Goal: Use online tool/utility

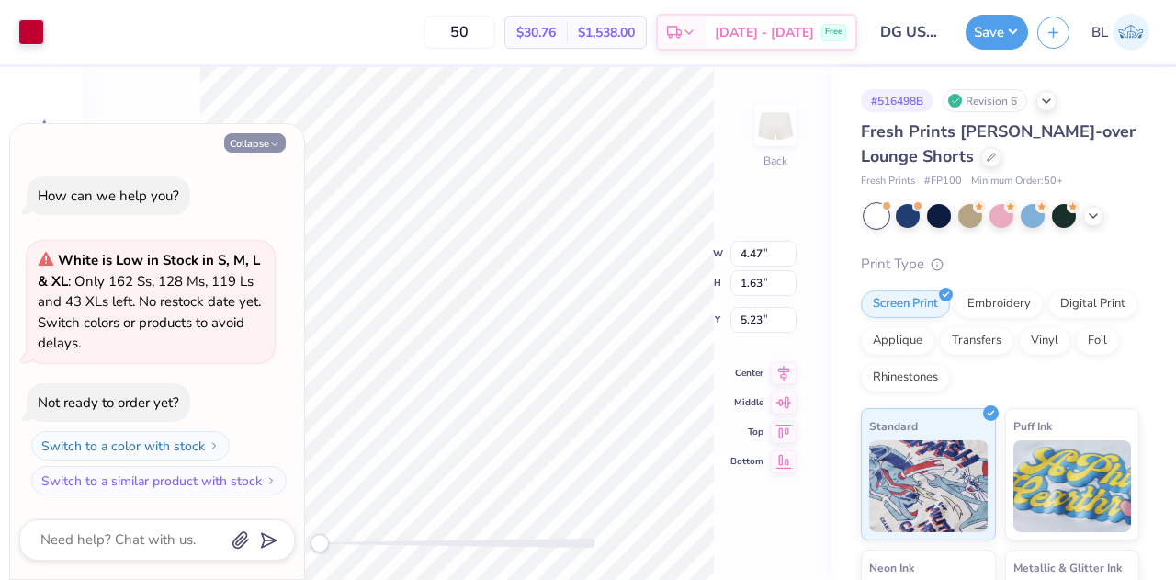
click at [273, 143] on icon "button" at bounding box center [274, 144] width 11 height 11
type textarea "x"
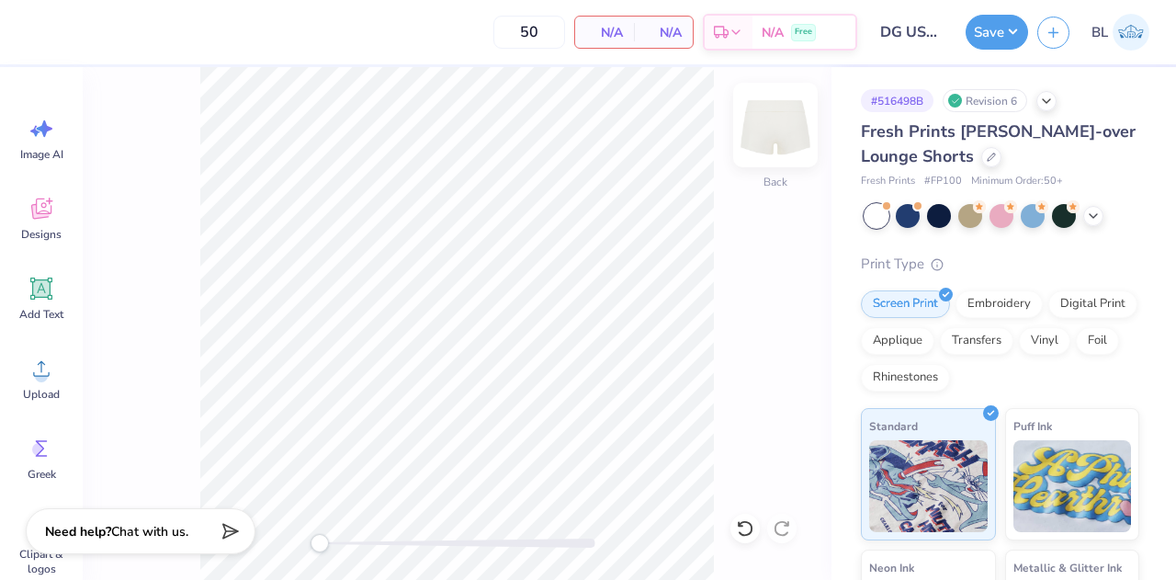
click at [774, 122] on img at bounding box center [776, 125] width 74 height 74
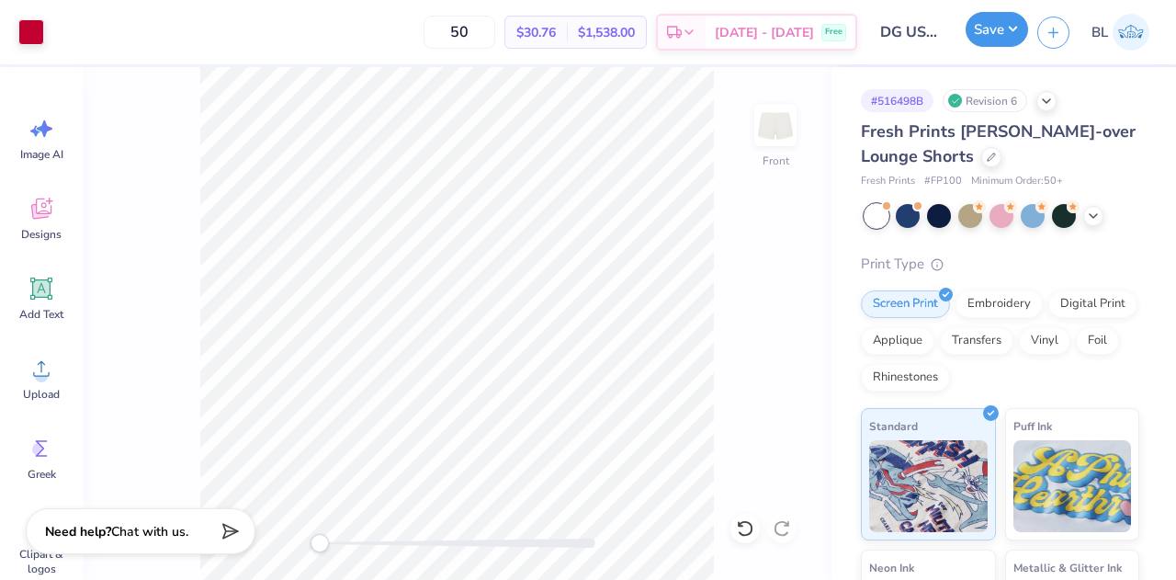
click at [980, 40] on button "Save" at bounding box center [997, 29] width 62 height 35
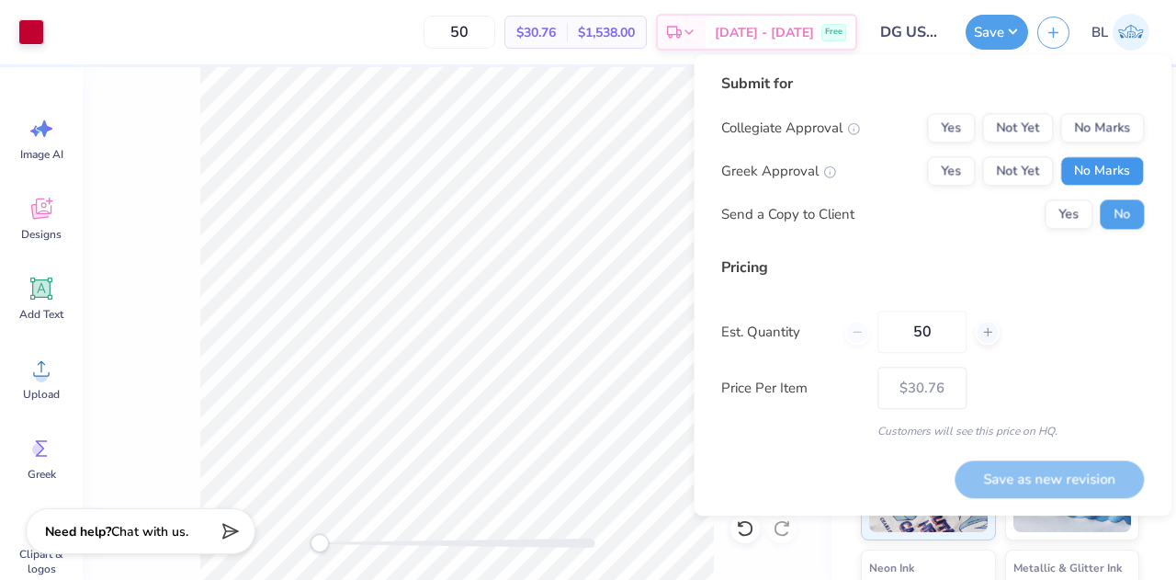
click at [1072, 177] on button "No Marks" at bounding box center [1102, 170] width 84 height 29
click at [1084, 127] on button "No Marks" at bounding box center [1102, 127] width 84 height 29
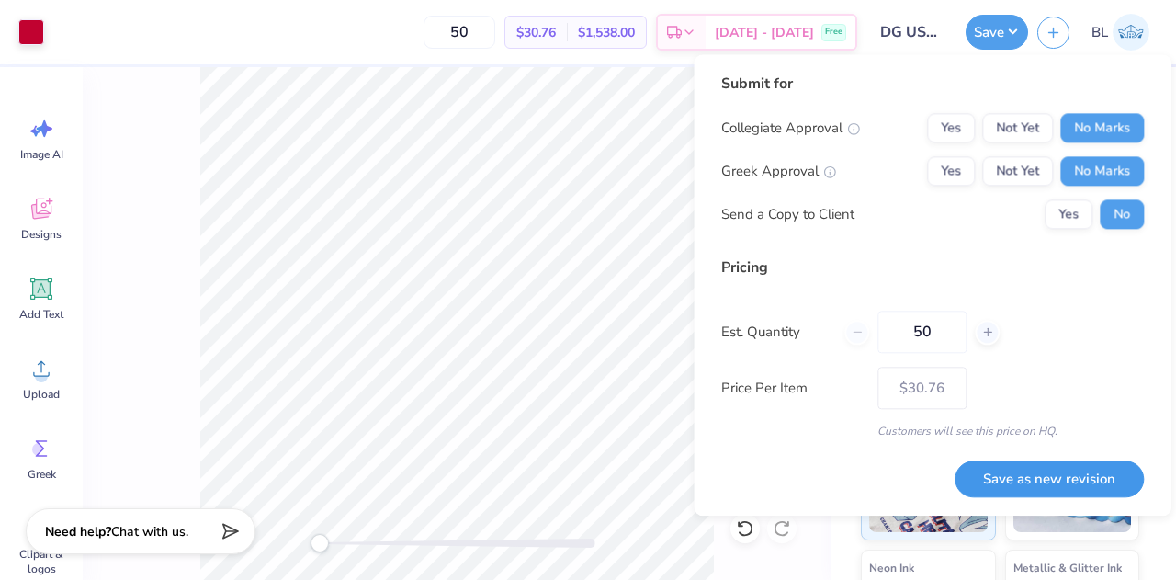
click at [1033, 480] on button "Save as new revision" at bounding box center [1049, 479] width 189 height 38
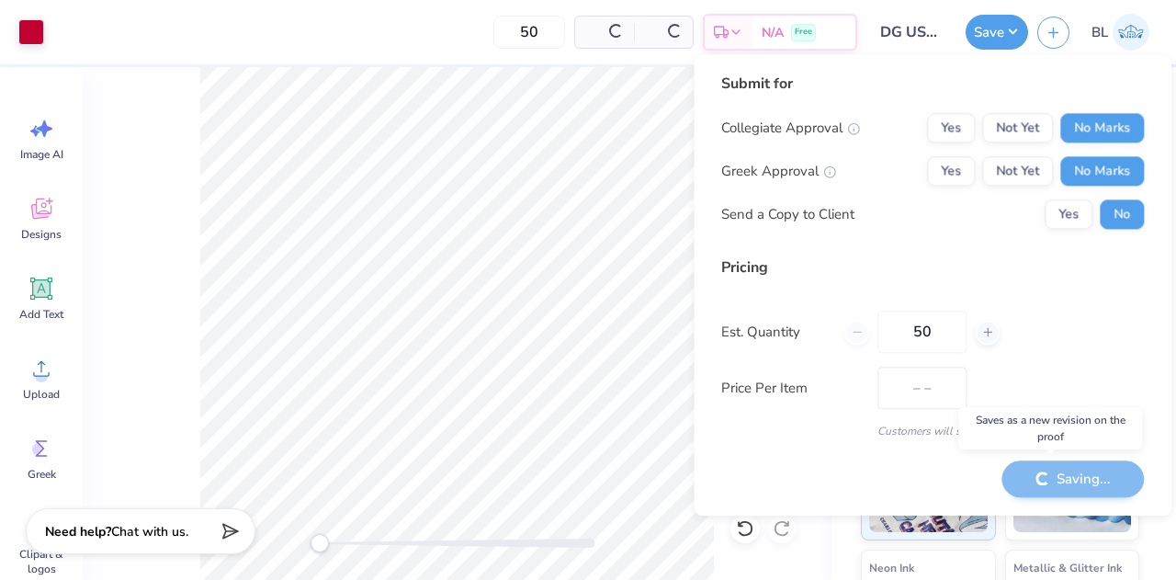
type input "$30.76"
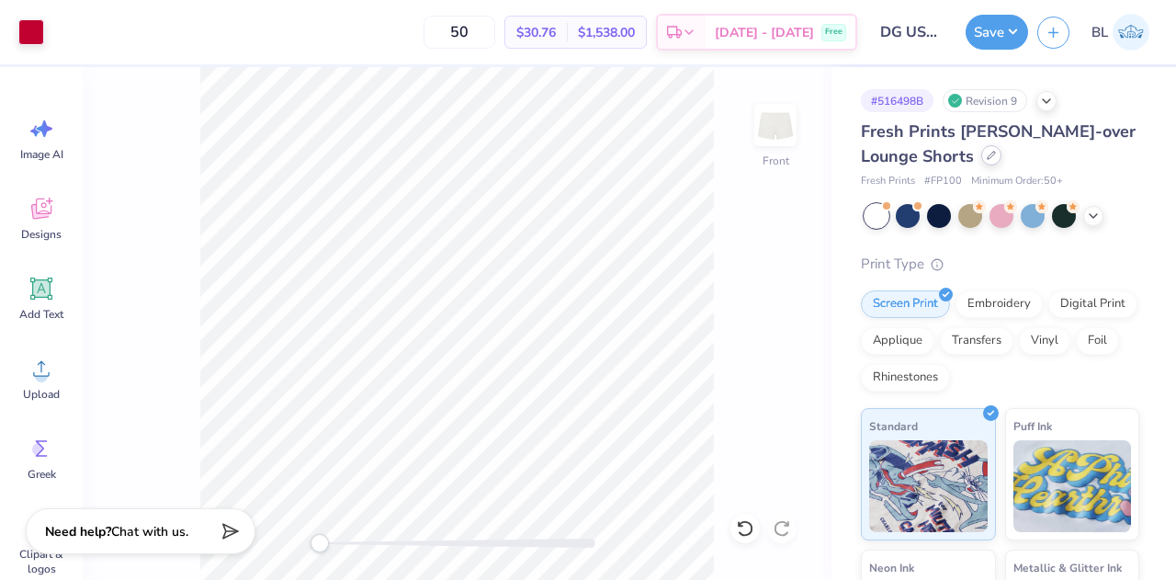
click at [987, 159] on div at bounding box center [991, 155] width 20 height 20
